Goal: Find contact information

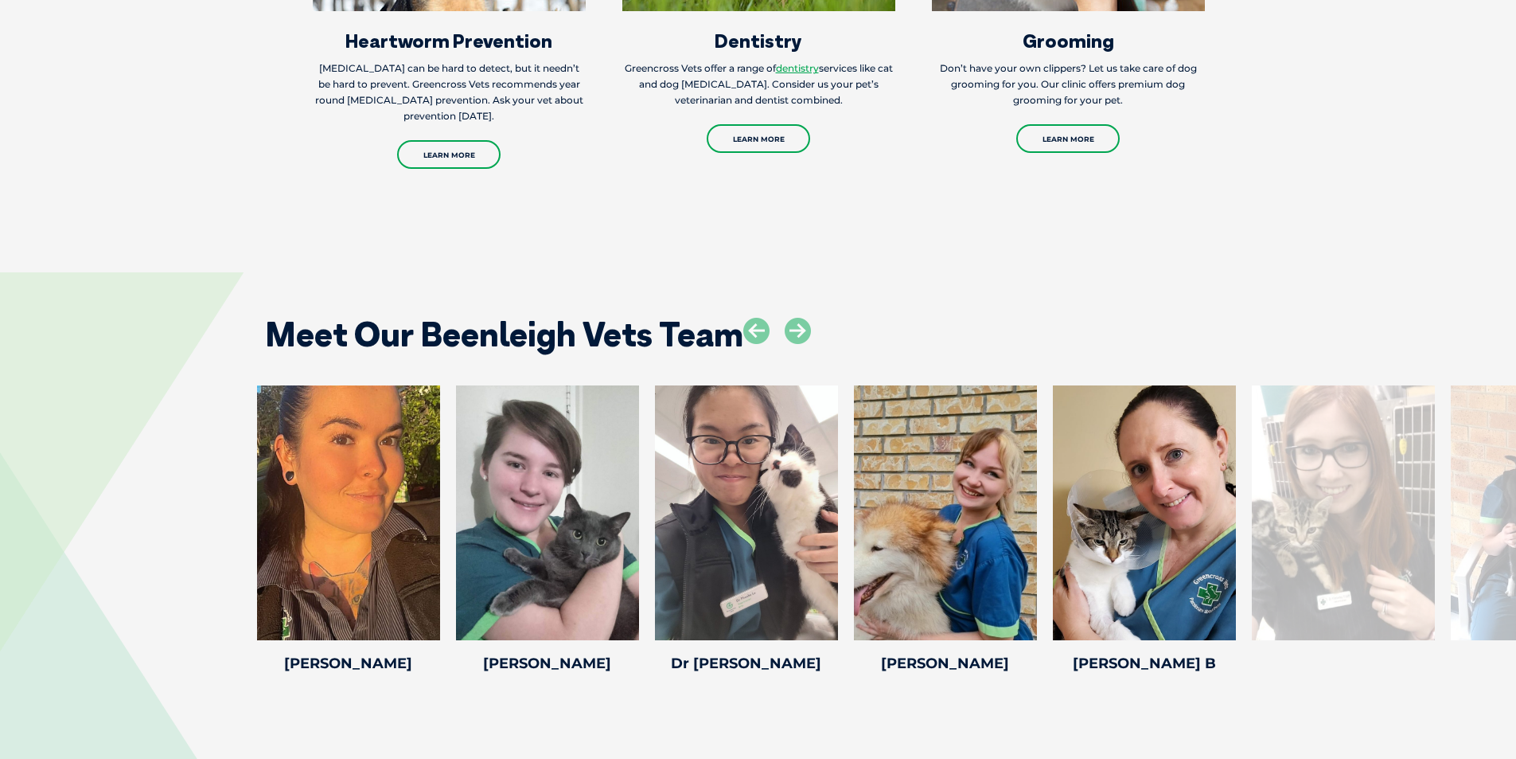
scroll to position [2865, 0]
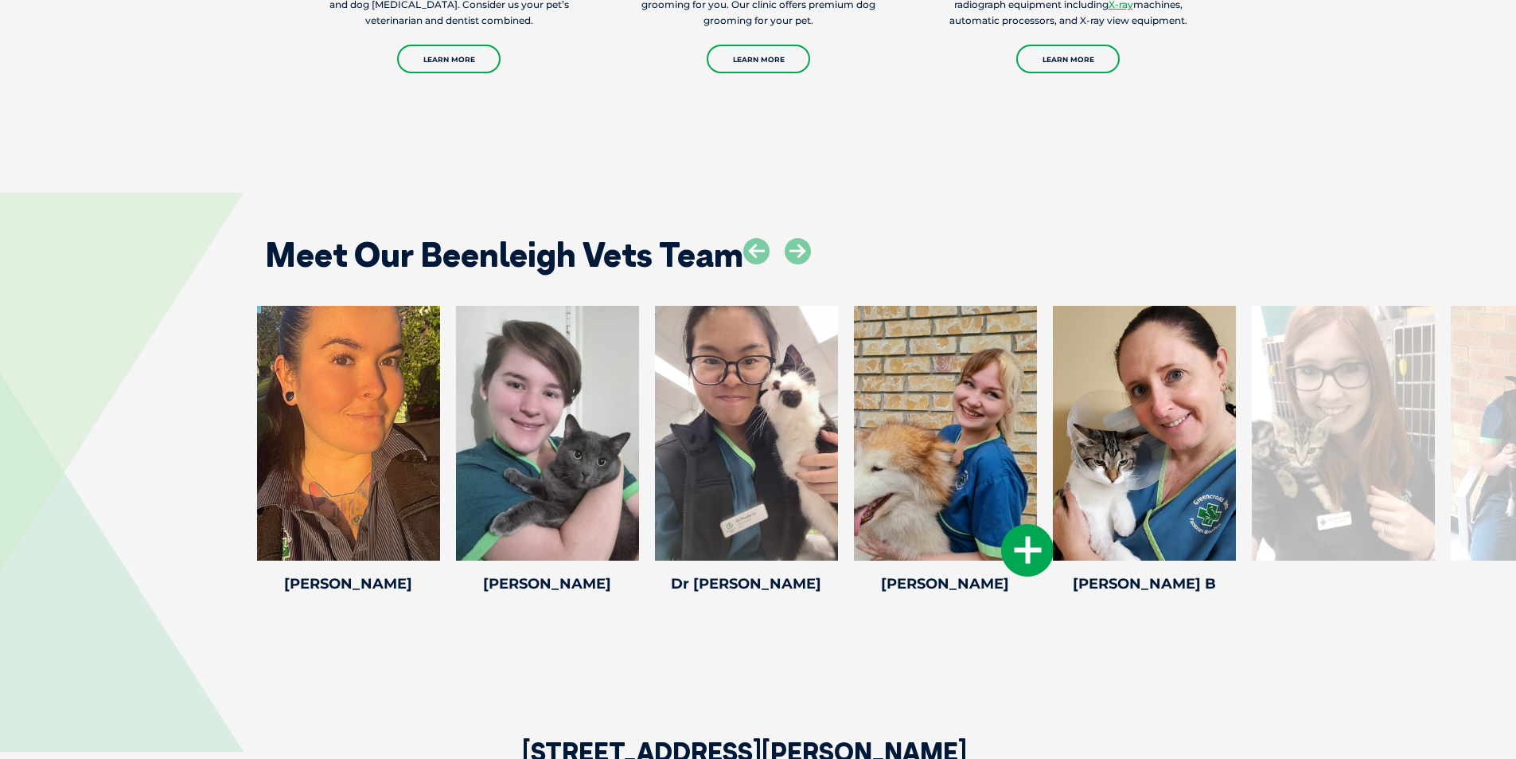
click at [1332, 408] on div at bounding box center [1343, 433] width 183 height 255
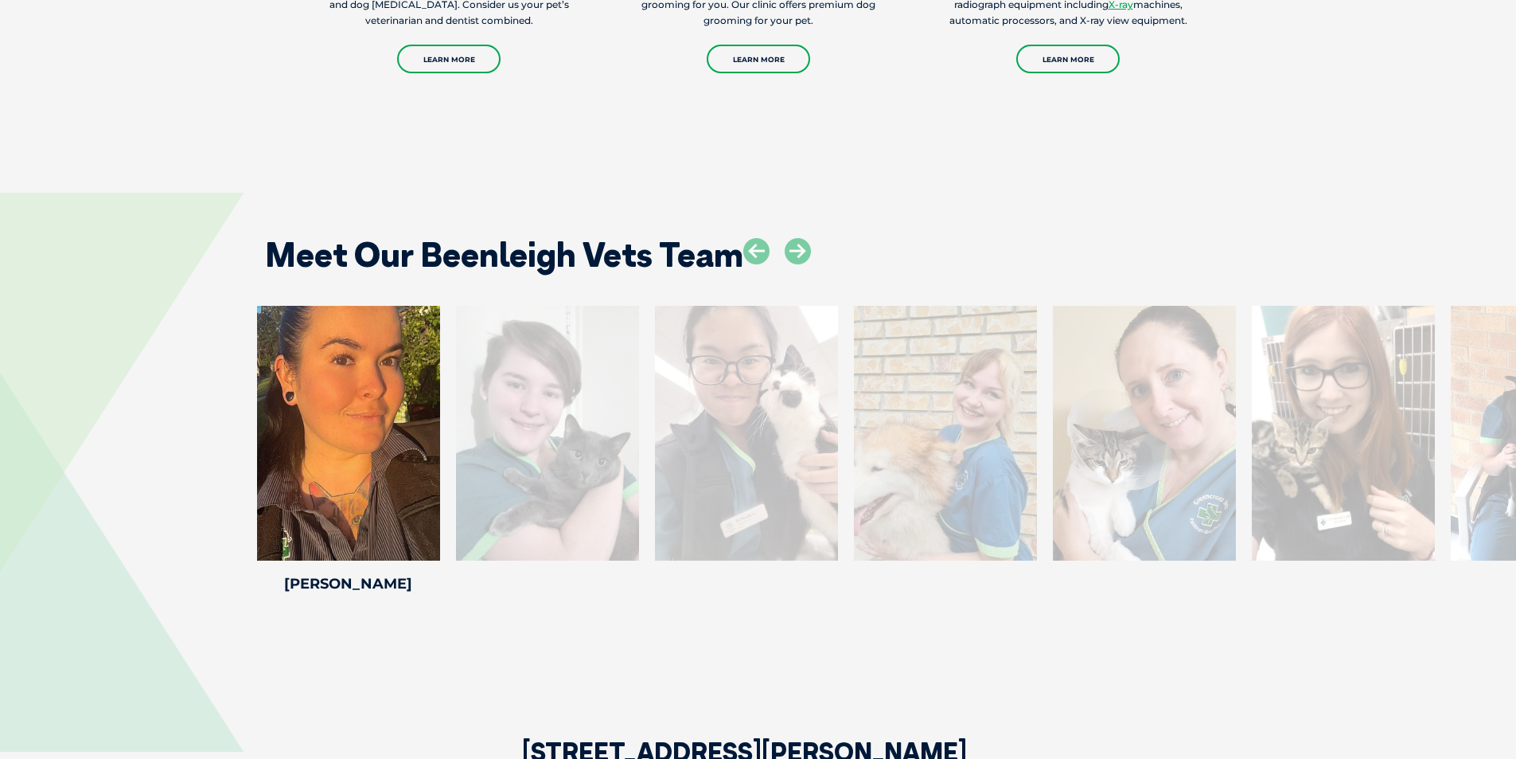
drag, startPoint x: 743, startPoint y: 389, endPoint x: 684, endPoint y: 398, distance: 60.3
click at [685, 397] on div at bounding box center [746, 433] width 183 height 255
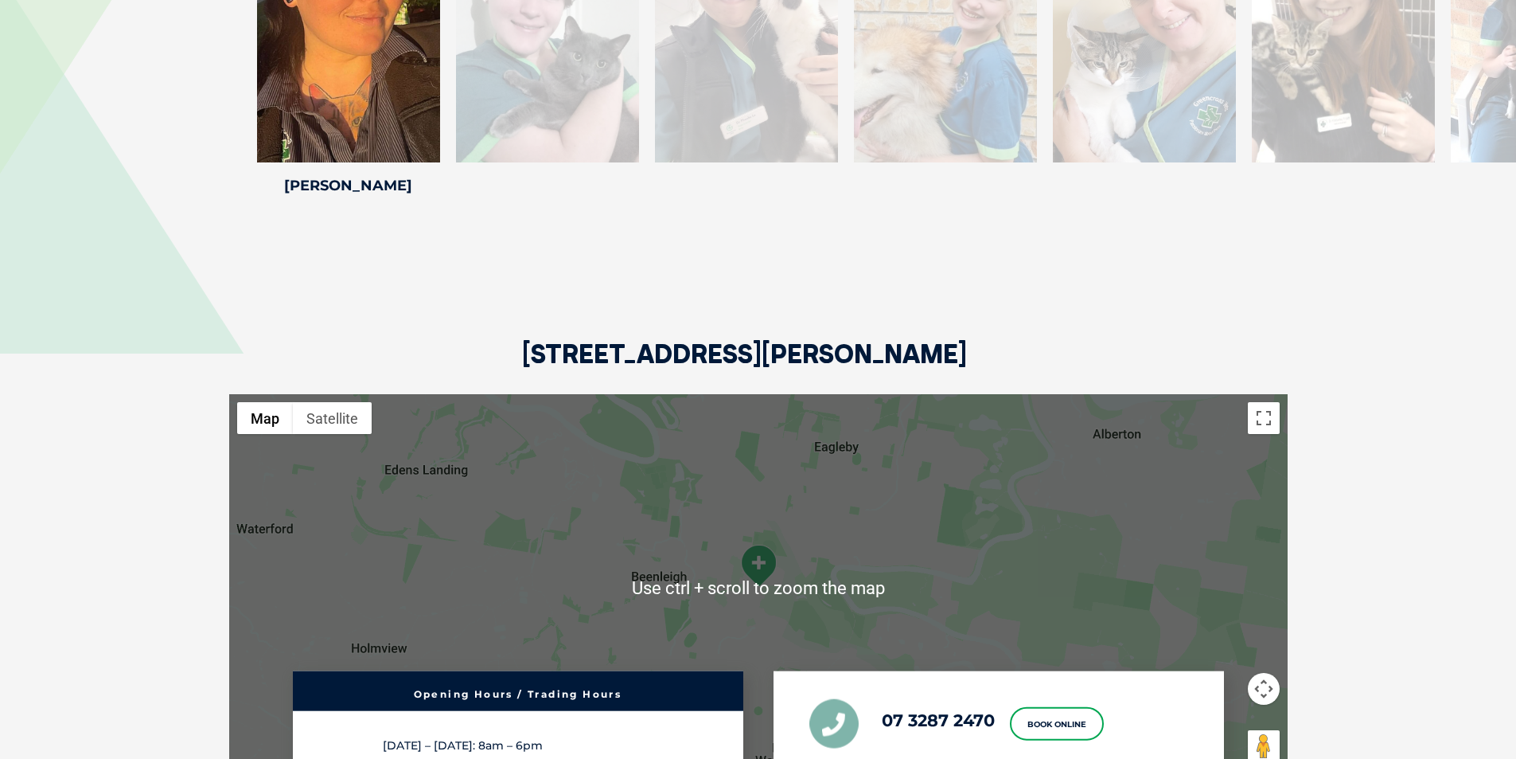
scroll to position [3423, 0]
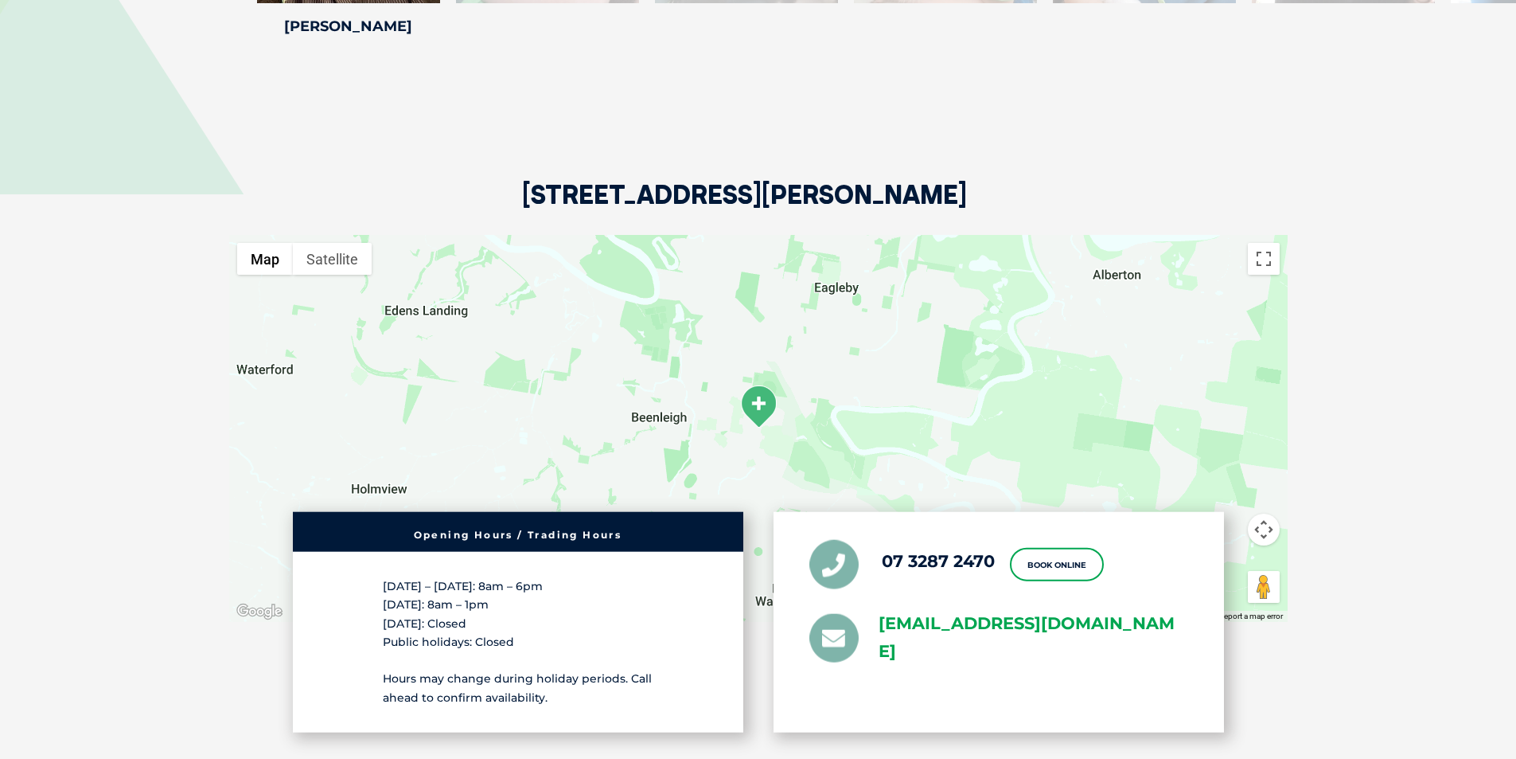
click at [891, 610] on link "[EMAIL_ADDRESS][DOMAIN_NAME]" at bounding box center [1034, 638] width 310 height 56
click at [1021, 629] on div "07 3287 2470 Book Online [EMAIL_ADDRESS][DOMAIN_NAME]" at bounding box center [999, 622] width 451 height 220
click at [941, 610] on link "[EMAIL_ADDRESS][DOMAIN_NAME]" at bounding box center [1034, 638] width 310 height 56
